Goal: Information Seeking & Learning: Learn about a topic

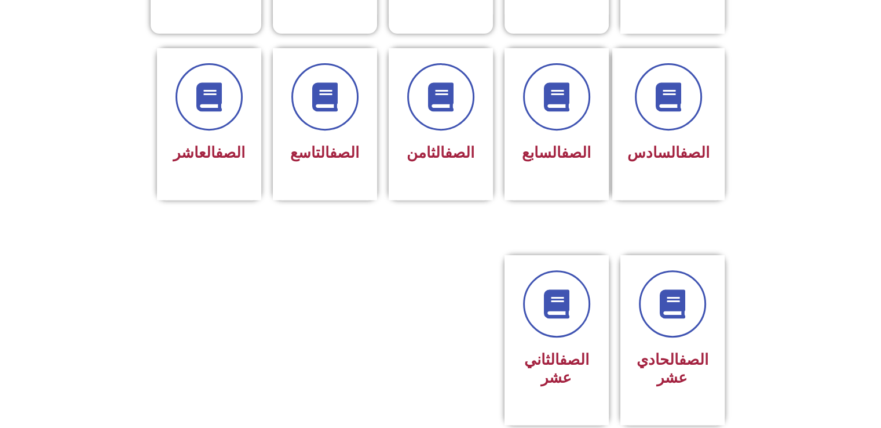
scroll to position [469, 0]
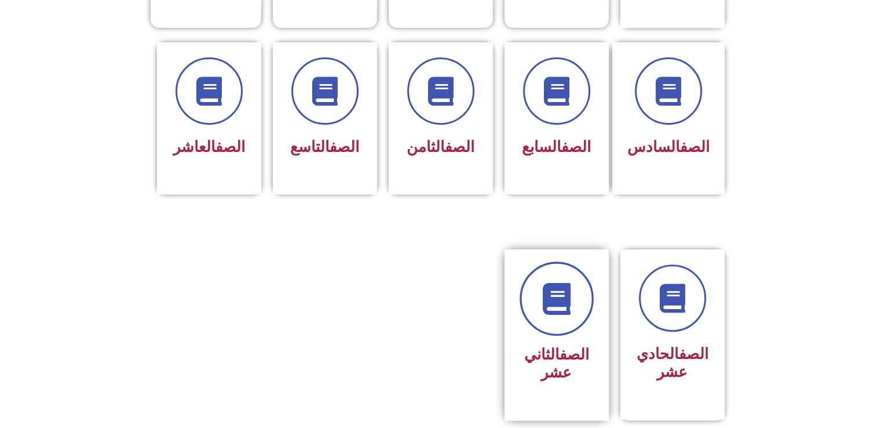
click at [560, 287] on icon at bounding box center [557, 299] width 32 height 32
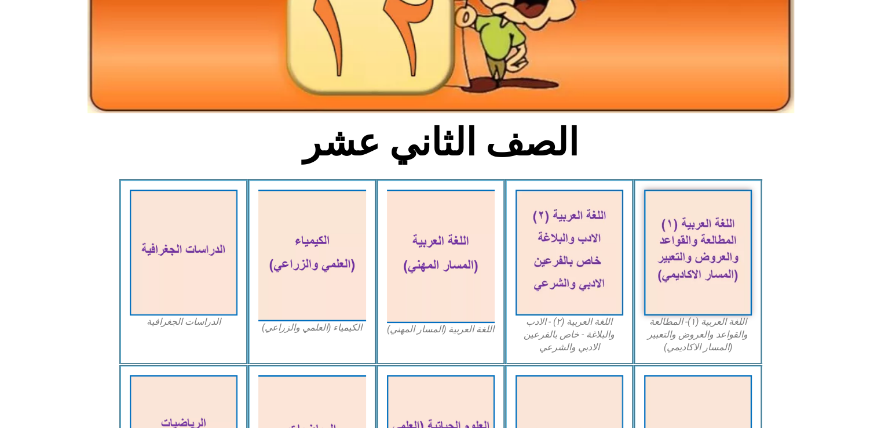
scroll to position [231, 0]
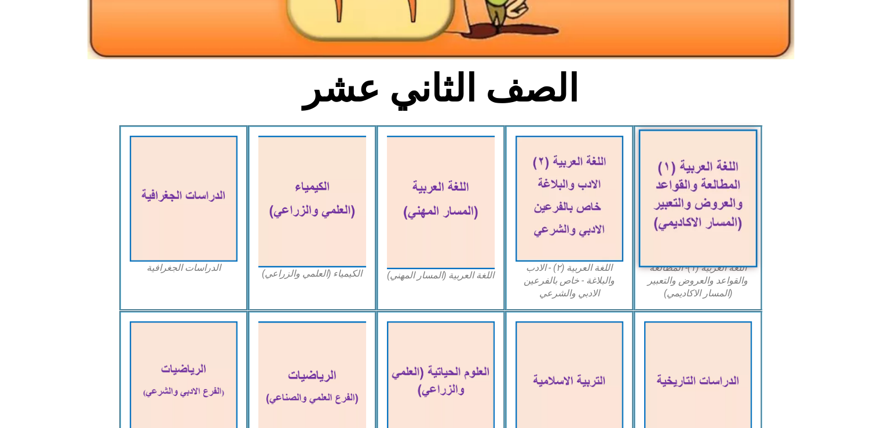
click at [688, 223] on img at bounding box center [698, 198] width 119 height 138
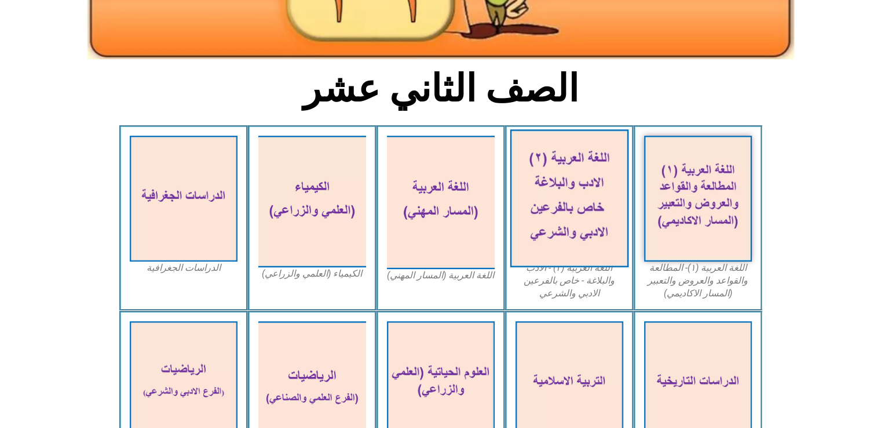
click at [563, 201] on img at bounding box center [569, 198] width 119 height 138
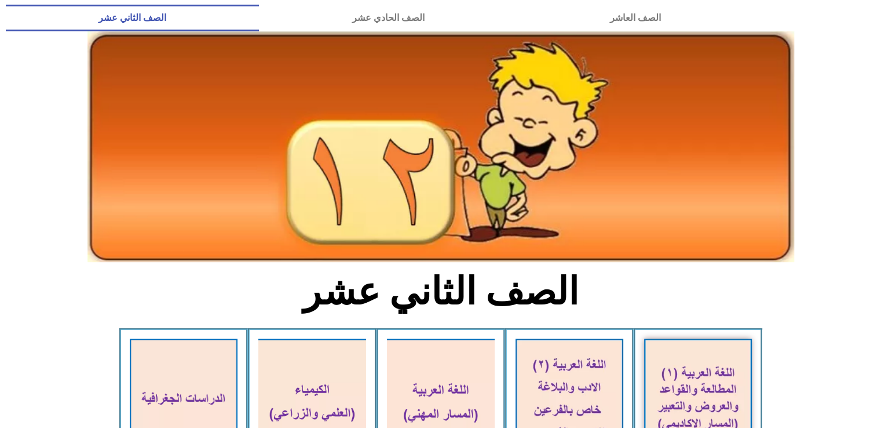
scroll to position [0, 0]
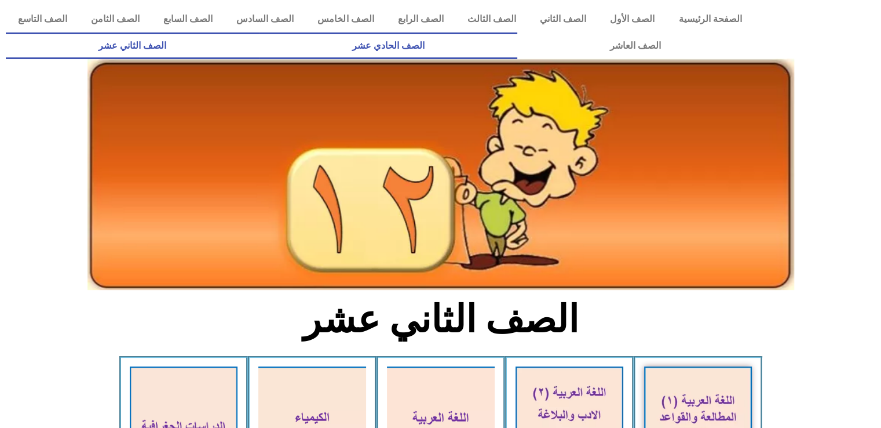
click at [517, 49] on link "الصف الحادي عشر" at bounding box center [388, 45] width 258 height 27
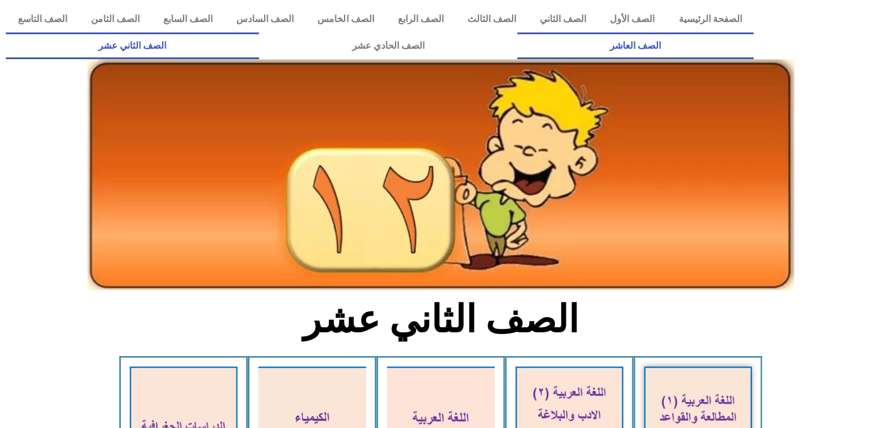
click at [517, 32] on link "الصف العاشر" at bounding box center [635, 45] width 236 height 27
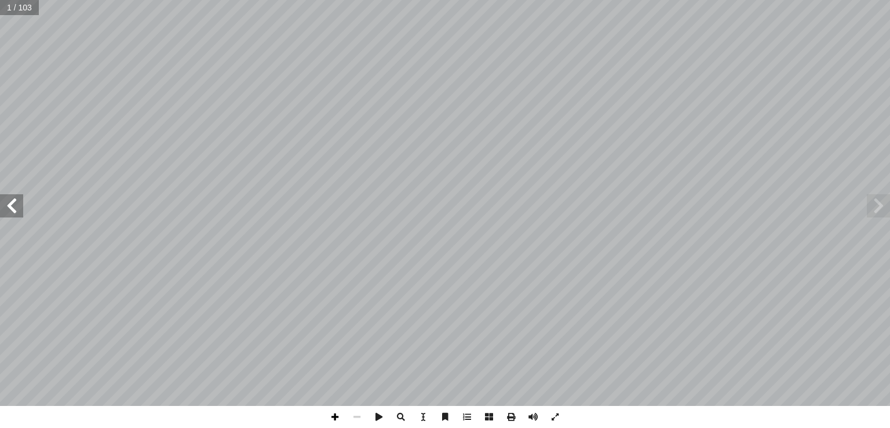
click at [330, 416] on span at bounding box center [335, 417] width 22 height 22
click at [17, 214] on span at bounding box center [11, 205] width 23 height 23
click at [12, 210] on span at bounding box center [11, 205] width 23 height 23
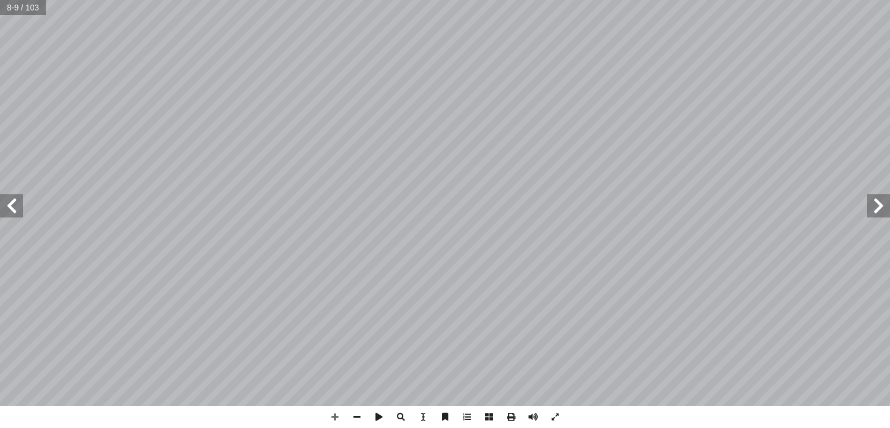
click at [12, 211] on span at bounding box center [11, 205] width 23 height 23
click at [877, 200] on span at bounding box center [878, 205] width 23 height 23
click at [8, 205] on span at bounding box center [11, 205] width 23 height 23
click at [16, 208] on span at bounding box center [11, 205] width 23 height 23
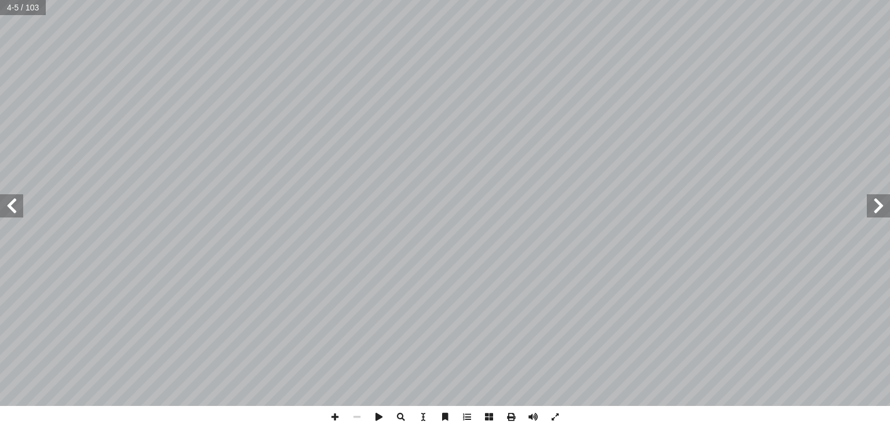
click at [16, 208] on span at bounding box center [11, 205] width 23 height 23
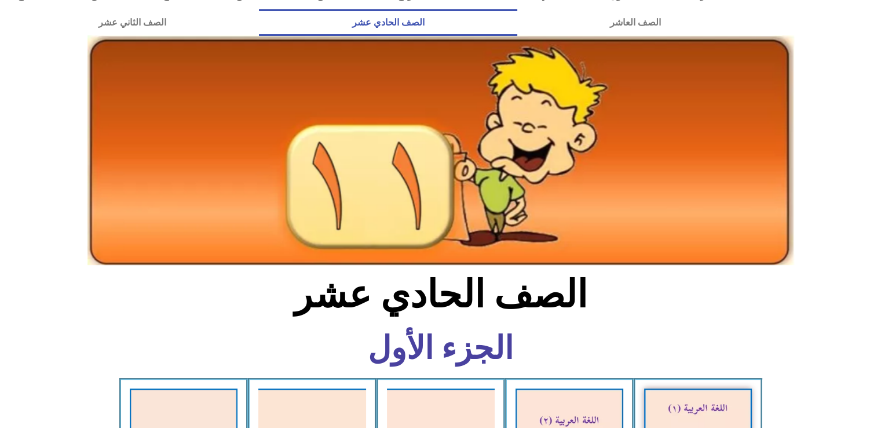
scroll to position [54, 0]
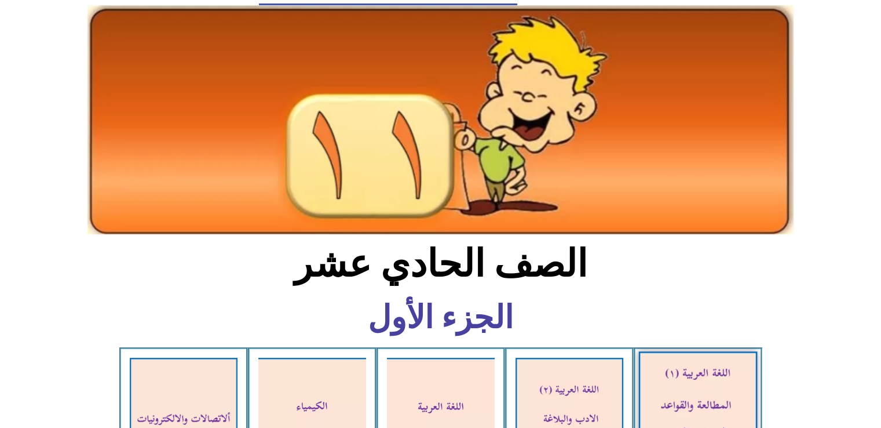
click at [721, 416] on img at bounding box center [698, 420] width 119 height 139
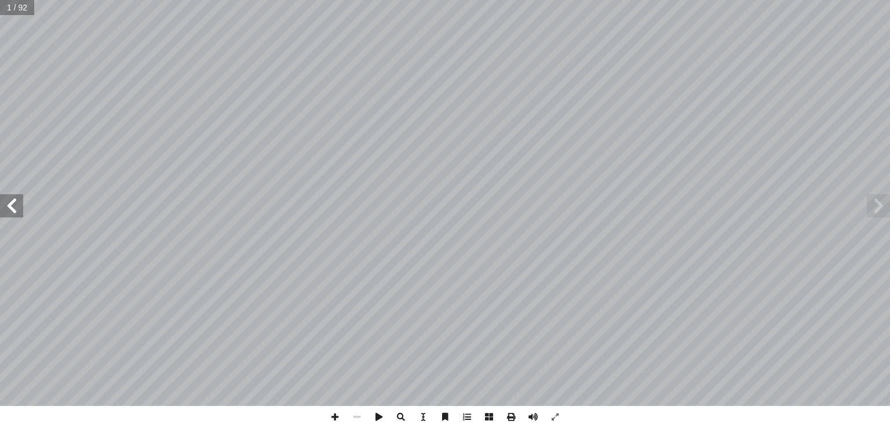
click at [12, 203] on span at bounding box center [11, 205] width 23 height 23
click at [16, 212] on span at bounding box center [11, 205] width 23 height 23
click at [334, 418] on span at bounding box center [335, 417] width 22 height 22
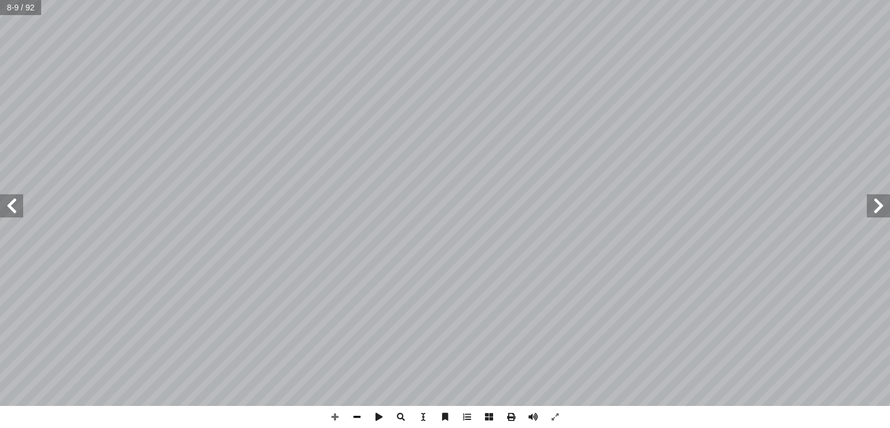
click at [362, 416] on span at bounding box center [357, 417] width 22 height 22
click at [5, 202] on span at bounding box center [11, 205] width 23 height 23
click at [332, 416] on span at bounding box center [335, 417] width 22 height 22
click at [12, 201] on span at bounding box center [11, 205] width 23 height 23
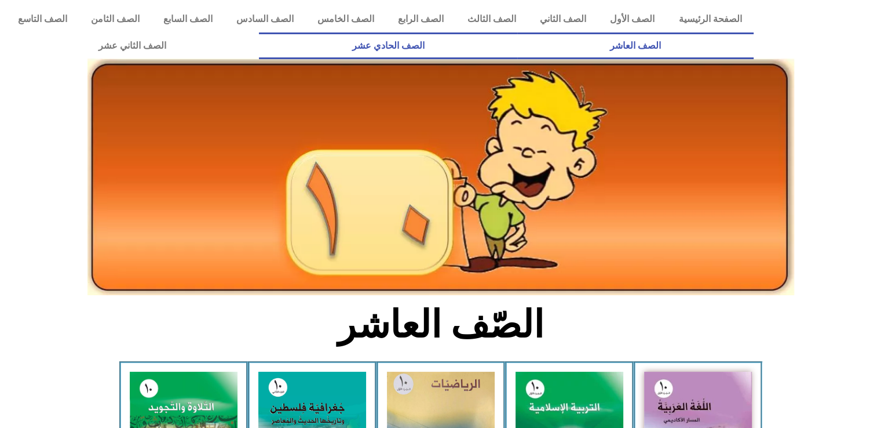
click at [517, 52] on link "الصف الحادي عشر" at bounding box center [388, 45] width 258 height 27
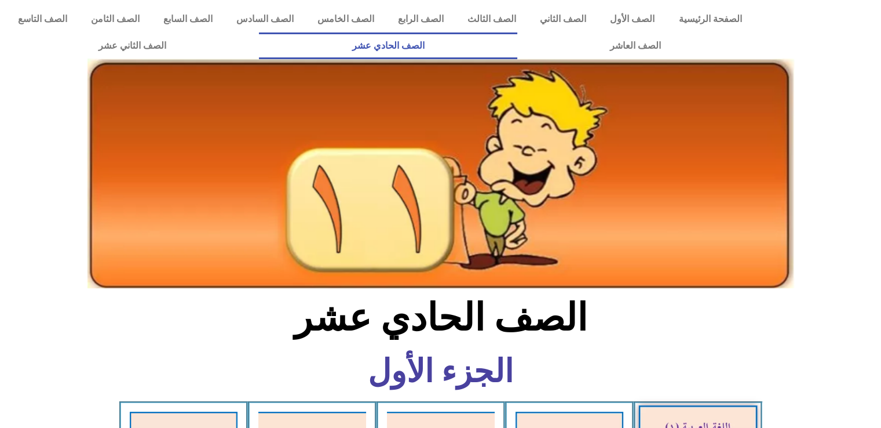
click at [850, 174] on icon at bounding box center [440, 149] width 882 height 88
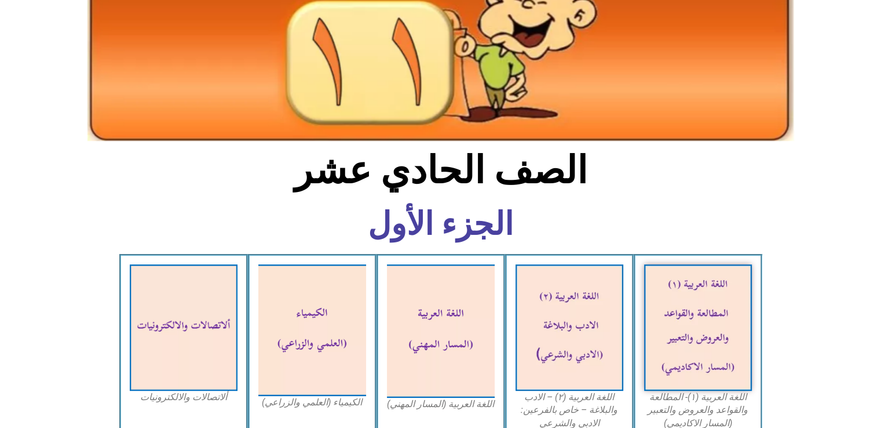
scroll to position [162, 0]
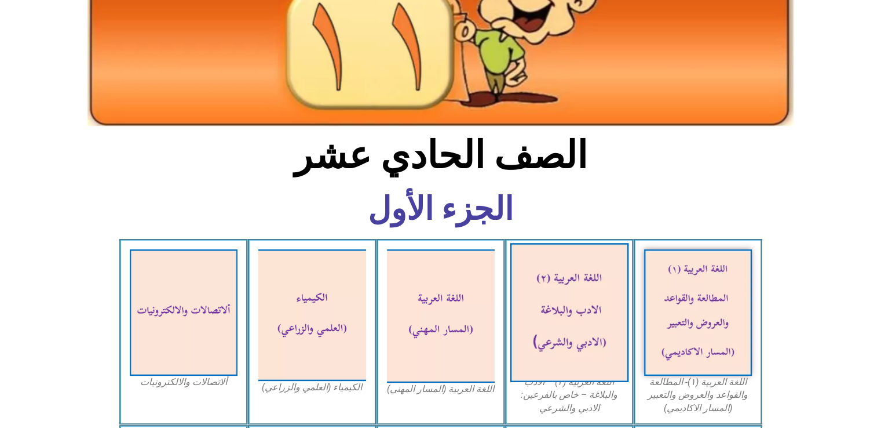
click at [586, 297] on img at bounding box center [569, 312] width 119 height 139
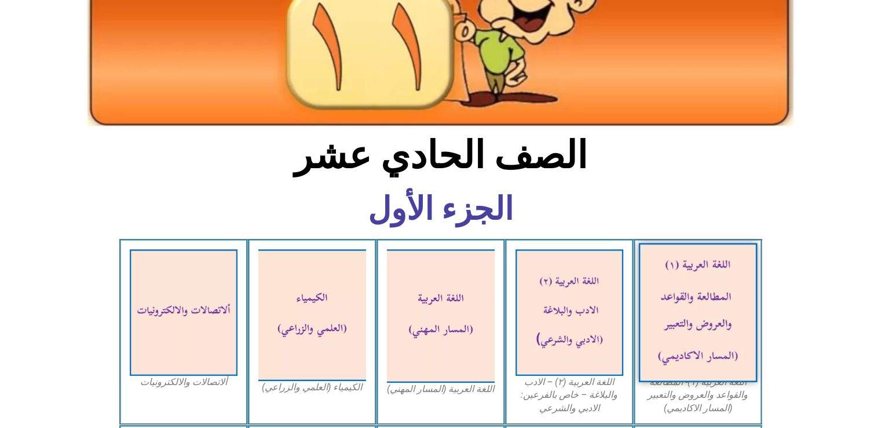
click at [693, 304] on img at bounding box center [698, 312] width 119 height 139
click at [665, 287] on img at bounding box center [698, 312] width 119 height 139
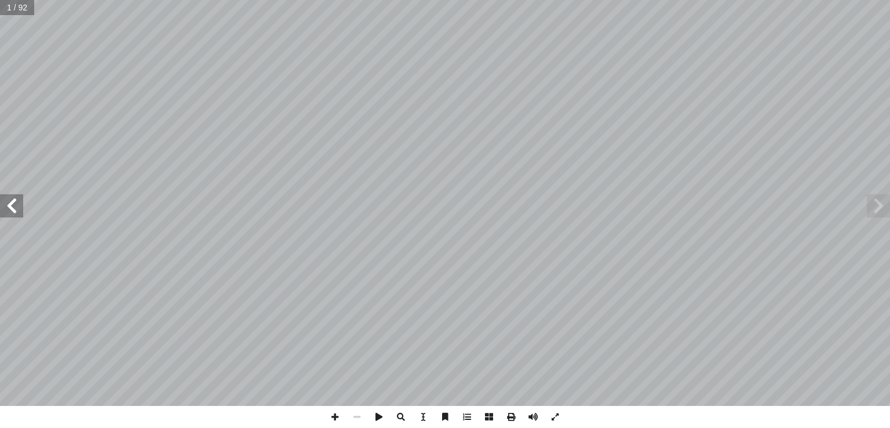
click at [11, 200] on span at bounding box center [11, 205] width 23 height 23
click at [330, 415] on span at bounding box center [335, 417] width 22 height 22
click at [14, 207] on span at bounding box center [11, 205] width 23 height 23
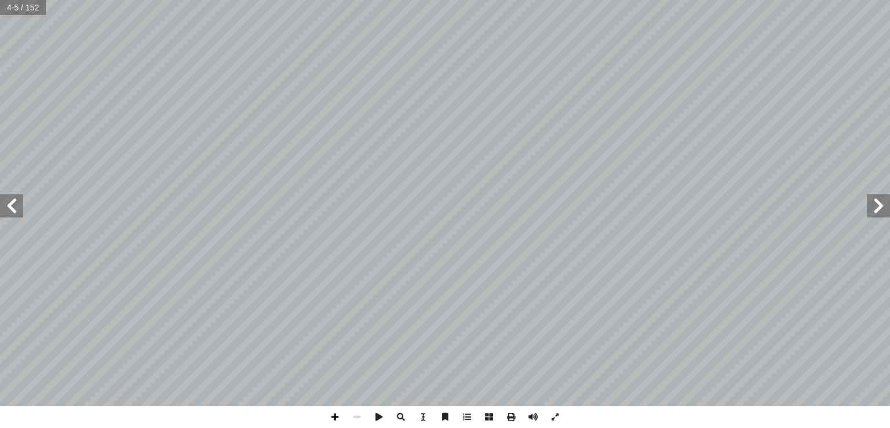
click at [334, 415] on span at bounding box center [335, 417] width 22 height 22
click at [14, 212] on span at bounding box center [11, 205] width 23 height 23
click at [357, 416] on span at bounding box center [357, 417] width 22 height 22
click at [330, 413] on span at bounding box center [335, 417] width 22 height 22
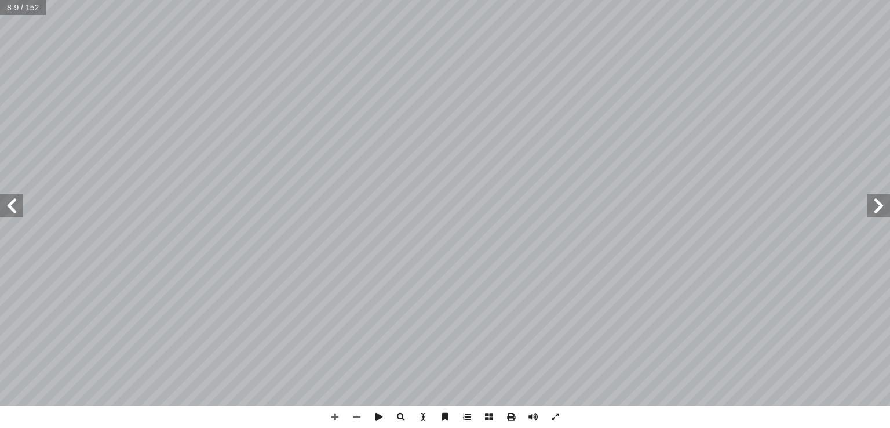
click at [9, 207] on span at bounding box center [11, 205] width 23 height 23
click at [12, 205] on span at bounding box center [11, 205] width 23 height 23
click at [13, 209] on span at bounding box center [11, 205] width 23 height 23
click at [398, 418] on span at bounding box center [401, 417] width 22 height 22
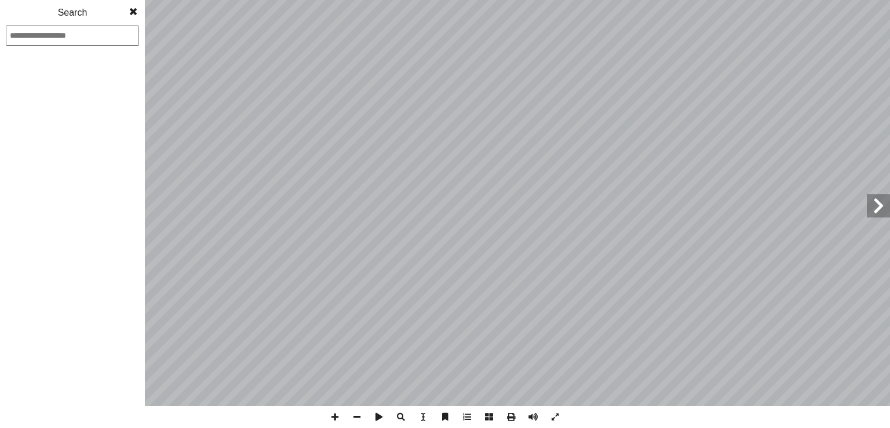
click at [398, 418] on span at bounding box center [401, 417] width 22 height 22
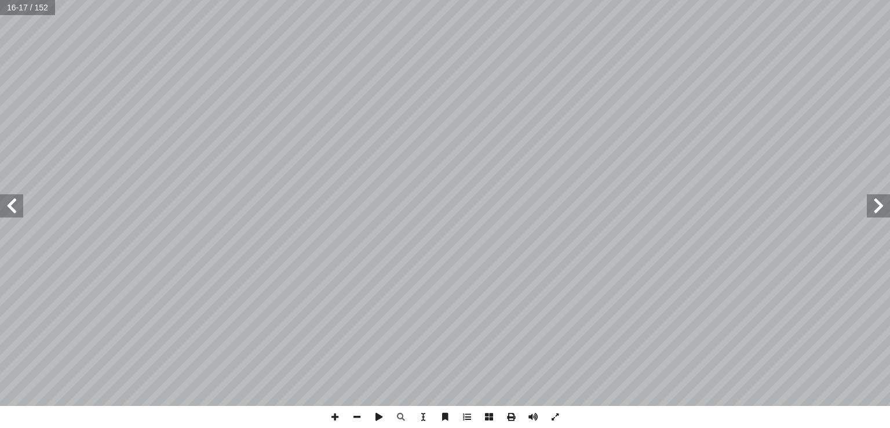
click at [14, 206] on span at bounding box center [11, 205] width 23 height 23
click at [16, 207] on span at bounding box center [11, 205] width 23 height 23
click at [15, 209] on span at bounding box center [11, 205] width 23 height 23
click at [549, 417] on span at bounding box center [555, 417] width 22 height 22
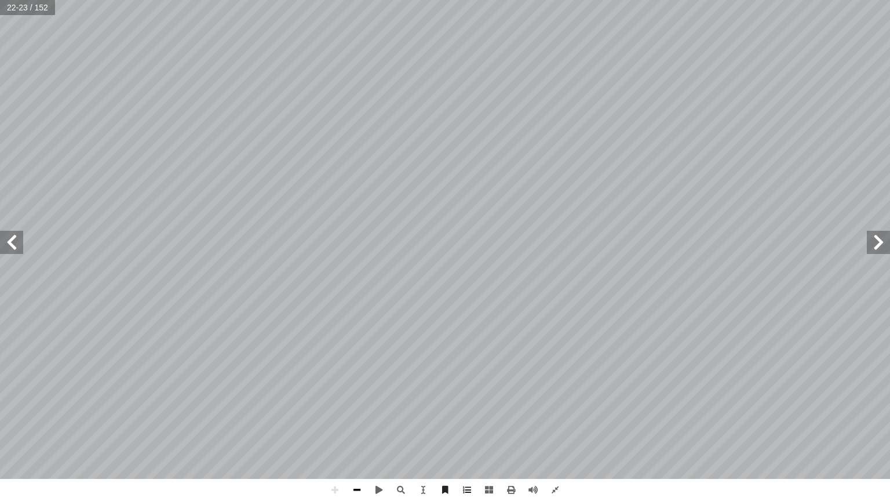
click at [354, 427] on span at bounding box center [357, 490] width 22 height 22
click at [13, 252] on span at bounding box center [11, 242] width 23 height 23
click at [13, 245] on span at bounding box center [11, 242] width 23 height 23
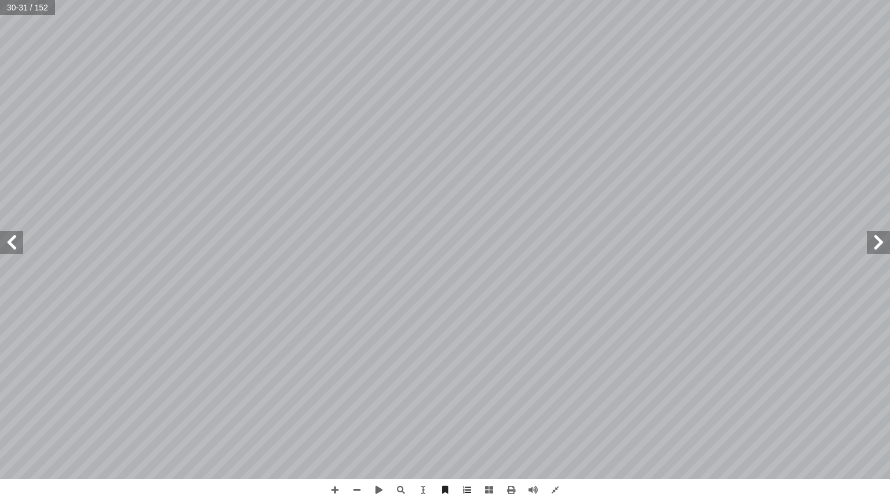
click at [13, 245] on span at bounding box center [11, 242] width 23 height 23
click at [14, 243] on span at bounding box center [11, 242] width 23 height 23
click at [9, 247] on span at bounding box center [11, 242] width 23 height 23
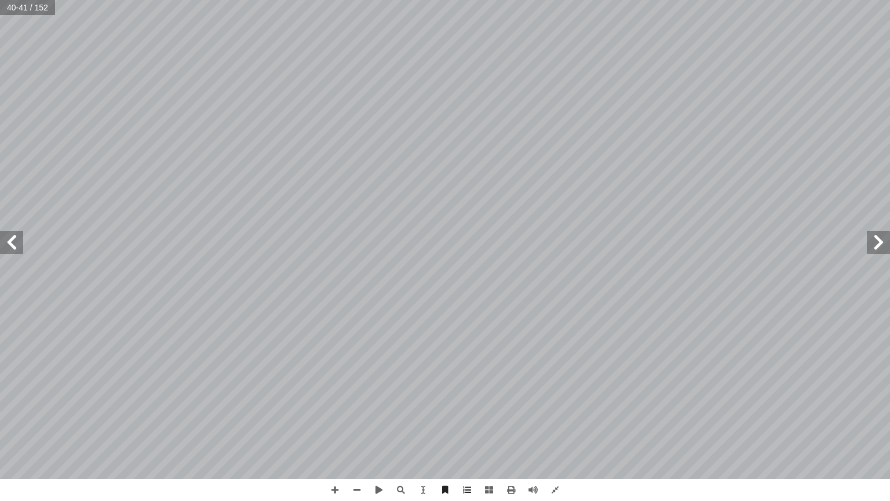
click at [13, 242] on span at bounding box center [11, 242] width 23 height 23
click at [876, 248] on span at bounding box center [878, 242] width 23 height 23
click at [13, 248] on span at bounding box center [11, 242] width 23 height 23
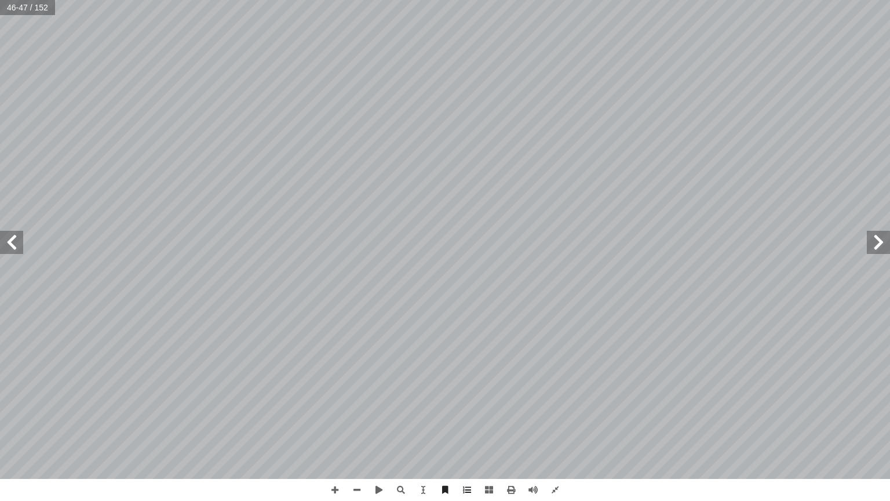
drag, startPoint x: 22, startPoint y: 243, endPoint x: 17, endPoint y: 239, distance: 6.6
click at [17, 239] on span at bounding box center [11, 242] width 23 height 23
click at [872, 241] on span at bounding box center [878, 242] width 23 height 23
drag, startPoint x: 872, startPoint y: 241, endPoint x: 555, endPoint y: 489, distance: 402.6
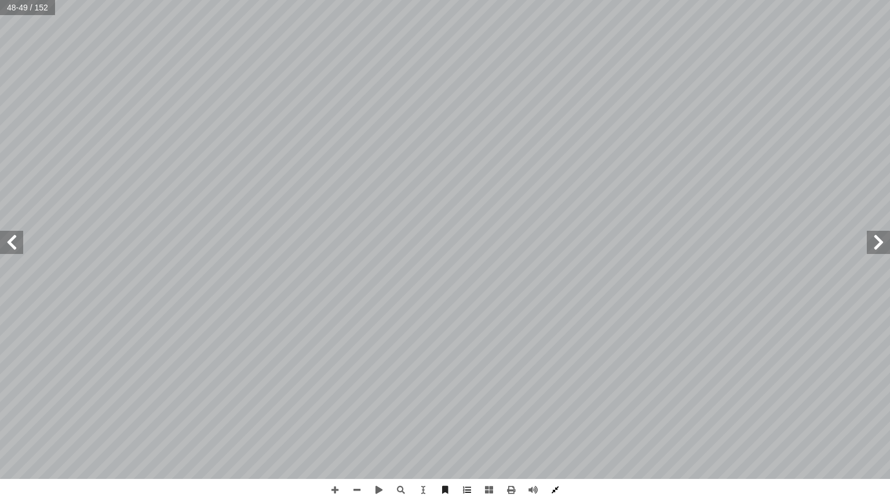
click at [555, 427] on span at bounding box center [555, 490] width 22 height 22
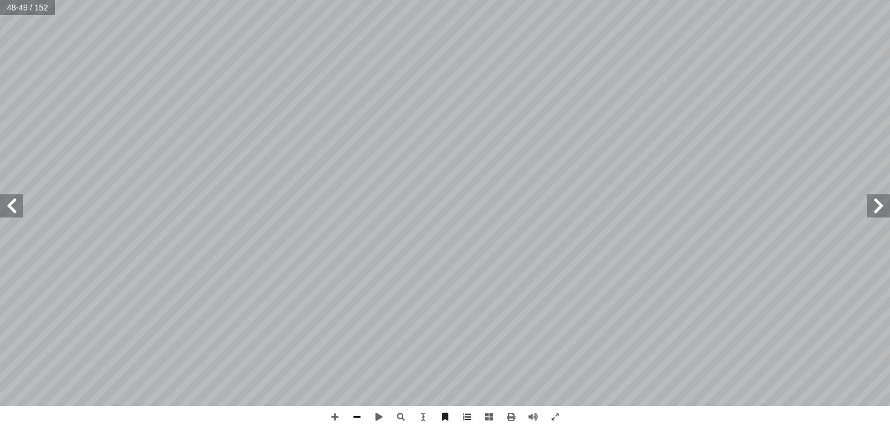
click at [362, 418] on span at bounding box center [357, 417] width 22 height 22
click at [883, 203] on span at bounding box center [878, 205] width 23 height 23
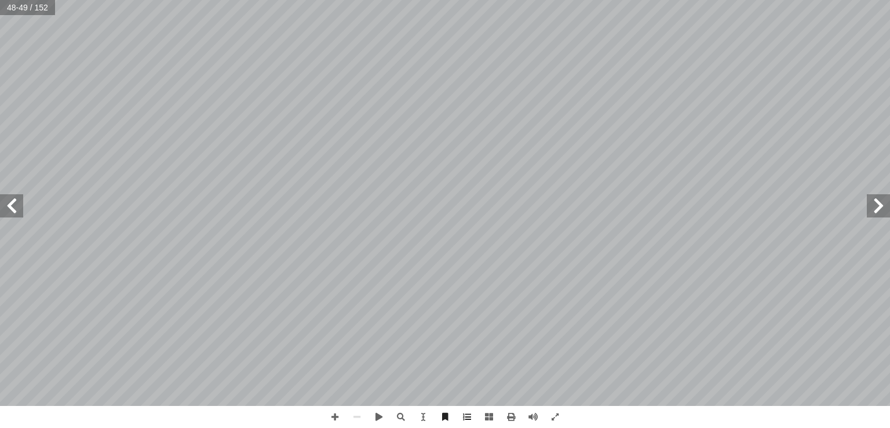
click at [883, 203] on span at bounding box center [878, 205] width 23 height 23
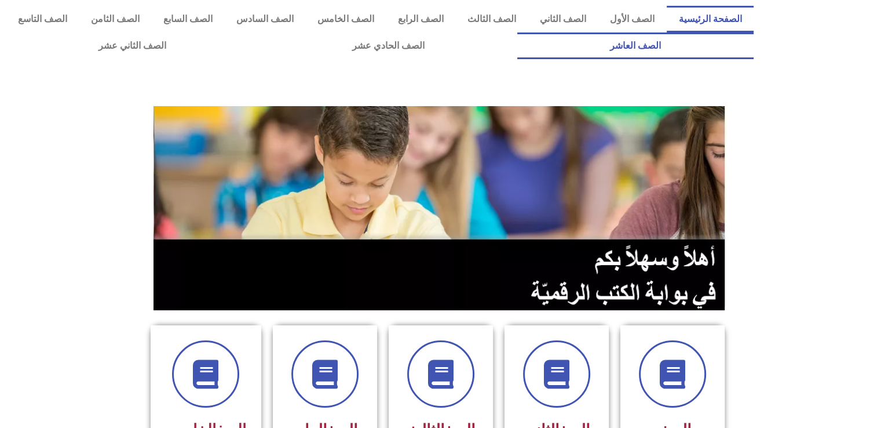
click at [517, 32] on link "الصف العاشر" at bounding box center [635, 45] width 236 height 27
